Goal: Task Accomplishment & Management: Manage account settings

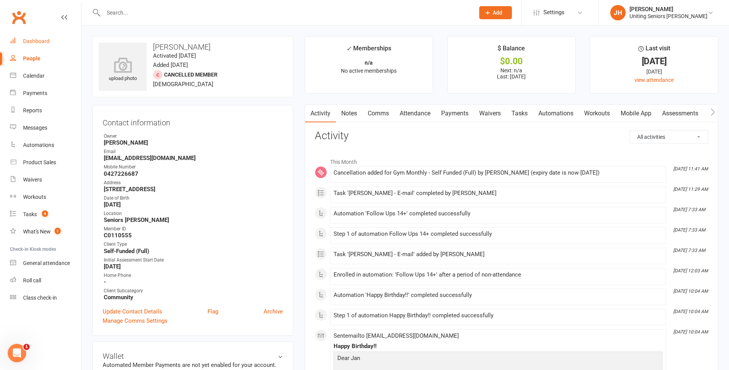
click at [53, 33] on link "Dashboard" at bounding box center [45, 41] width 71 height 17
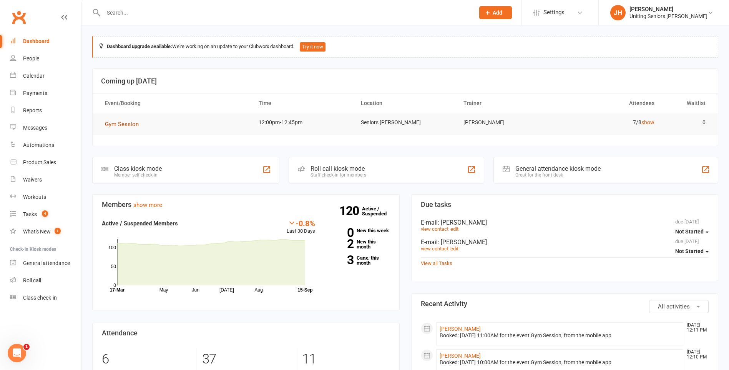
click at [120, 123] on span "Gym Session" at bounding box center [122, 124] width 34 height 7
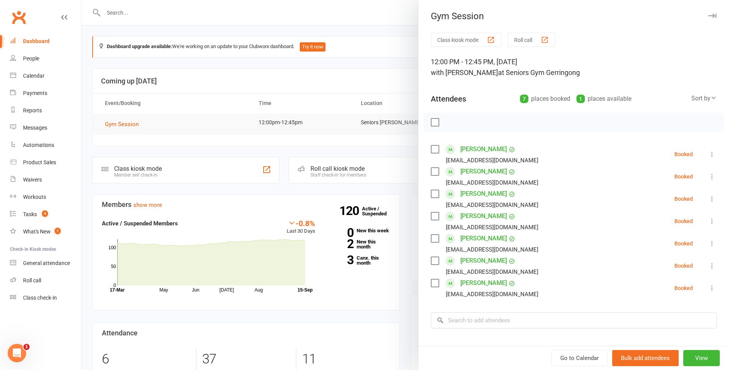
click at [708, 153] on icon at bounding box center [712, 154] width 8 height 8
click at [650, 141] on div "Class kiosk mode Roll call 12:00 PM - 12:45 PM, [DATE] with [PERSON_NAME] at Se…" at bounding box center [574, 235] width 311 height 404
click at [433, 150] on label at bounding box center [435, 149] width 8 height 8
click at [431, 172] on label at bounding box center [435, 172] width 8 height 8
click at [435, 214] on label at bounding box center [435, 216] width 8 height 8
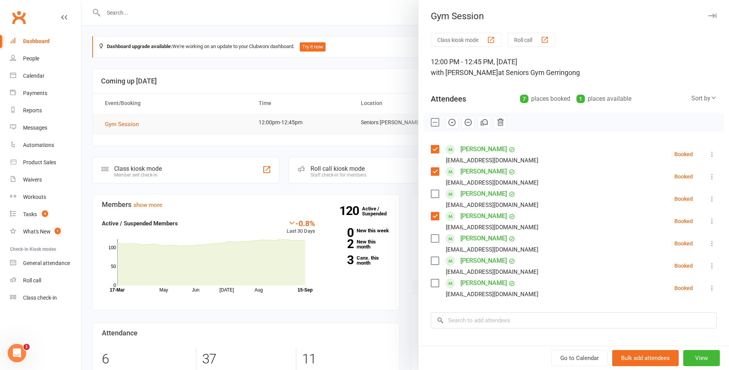
click at [437, 244] on div "[PERSON_NAME] [EMAIL_ADDRESS][DOMAIN_NAME]" at bounding box center [486, 243] width 111 height 22
click at [436, 243] on div "[PERSON_NAME] [EMAIL_ADDRESS][DOMAIN_NAME]" at bounding box center [486, 243] width 111 height 22
click at [436, 241] on label at bounding box center [435, 238] width 8 height 8
click at [433, 262] on label at bounding box center [435, 261] width 8 height 8
click at [435, 282] on label at bounding box center [435, 283] width 8 height 8
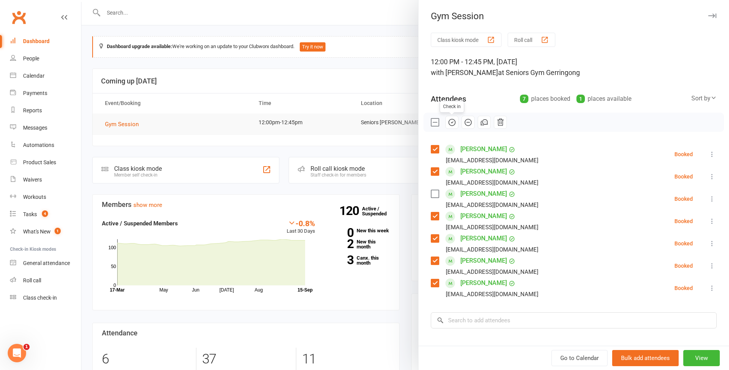
click at [450, 121] on icon "button" at bounding box center [452, 122] width 8 height 8
click at [708, 266] on icon at bounding box center [712, 266] width 8 height 8
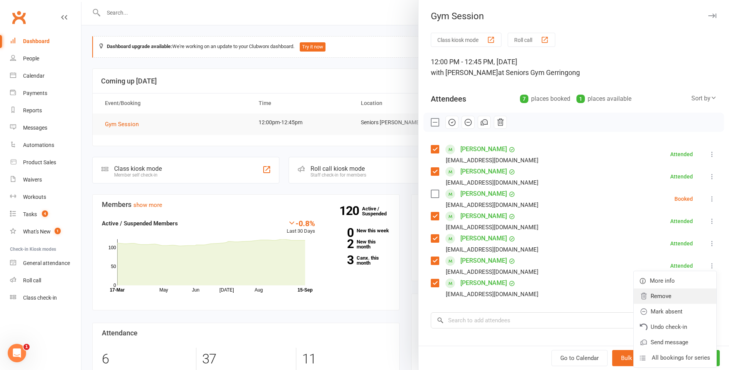
click at [678, 294] on link "Remove" at bounding box center [675, 295] width 83 height 15
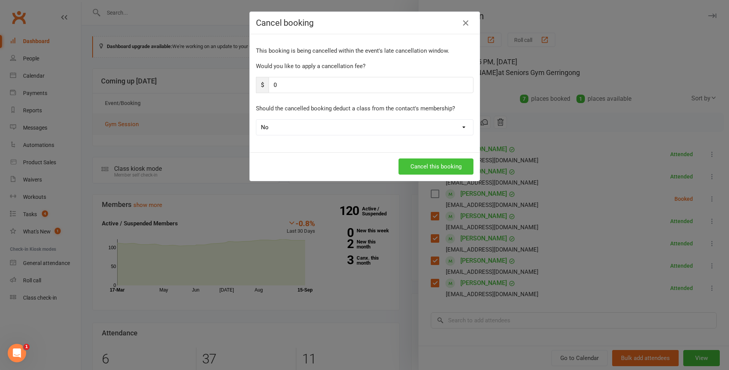
click at [452, 168] on button "Cancel this booking" at bounding box center [436, 166] width 75 height 16
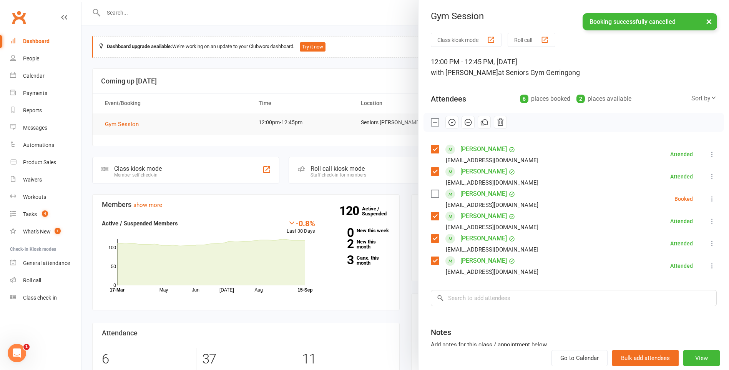
click at [300, 131] on div at bounding box center [405, 185] width 648 height 370
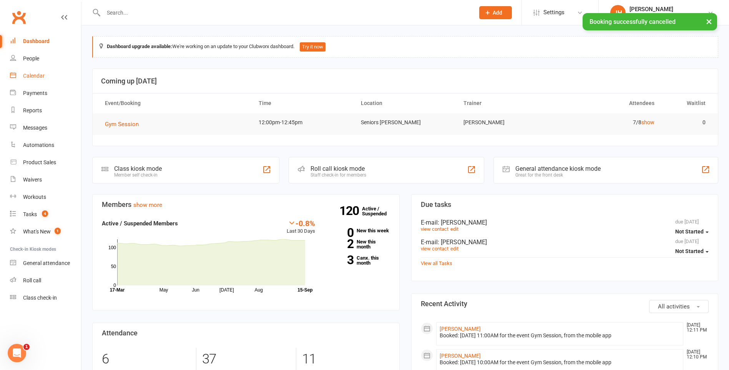
click at [31, 74] on div "Calendar" at bounding box center [34, 76] width 22 height 6
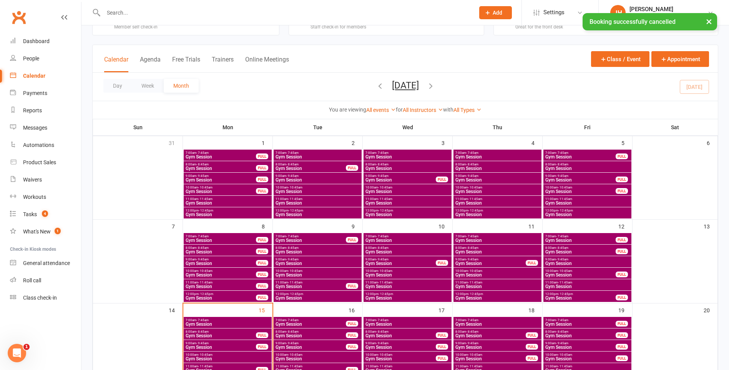
scroll to position [77, 0]
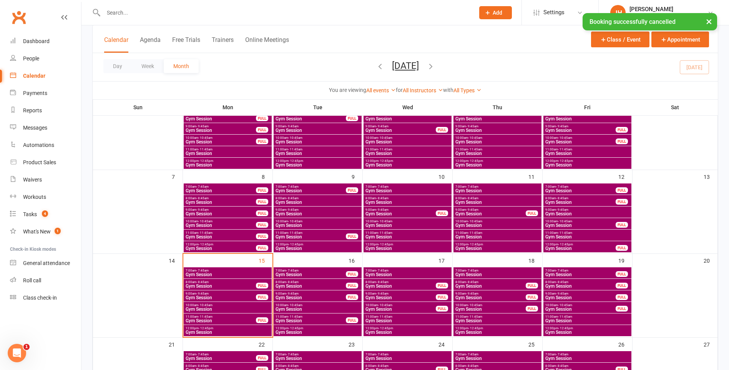
click at [233, 316] on span "11:00am - 11:45am" at bounding box center [220, 316] width 71 height 3
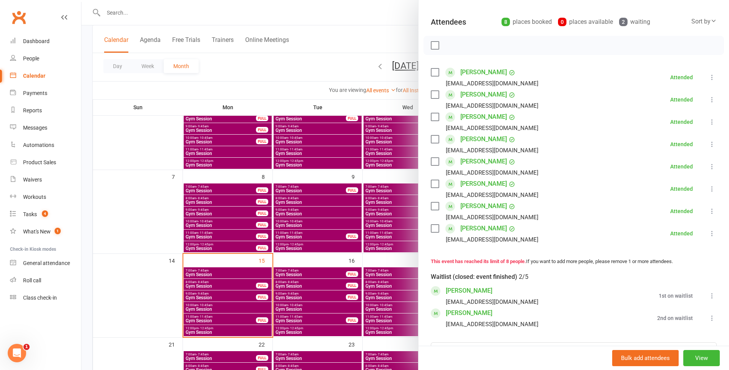
click at [324, 60] on div at bounding box center [405, 185] width 648 height 370
